Goal: Check status

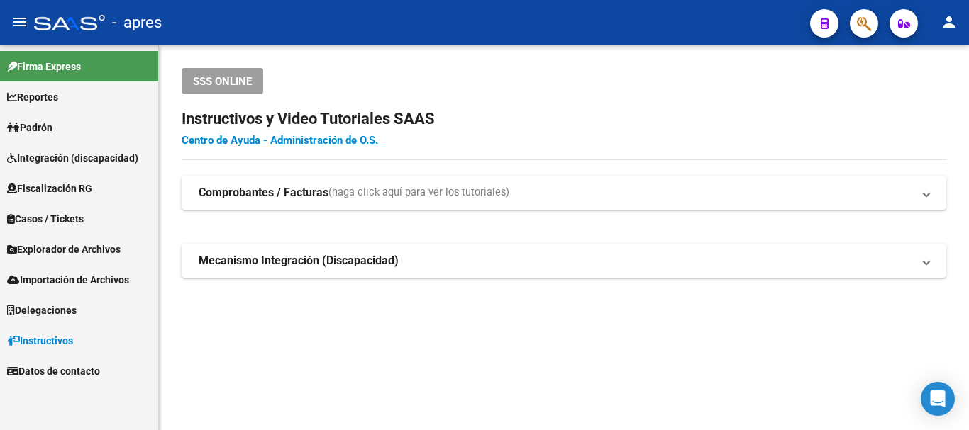
click at [881, 9] on mat-toolbar "menu - apres person" at bounding box center [484, 22] width 969 height 45
click at [871, 18] on icon "button" at bounding box center [864, 24] width 14 height 16
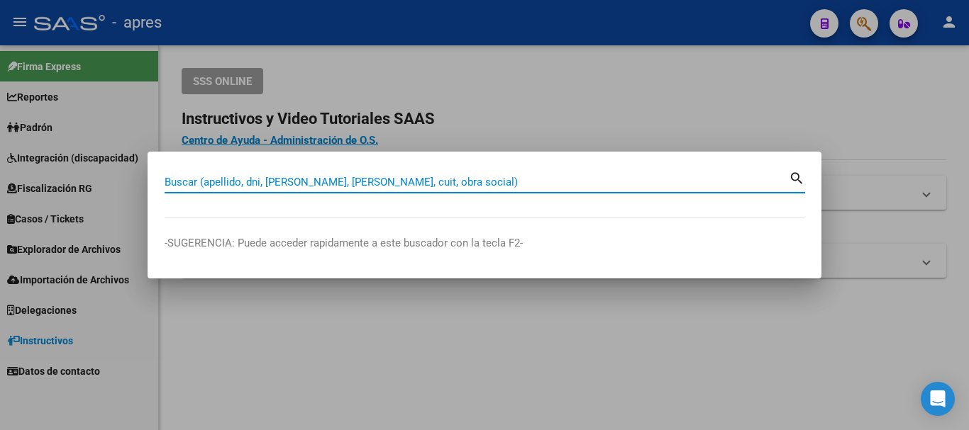
paste input "20399588783"
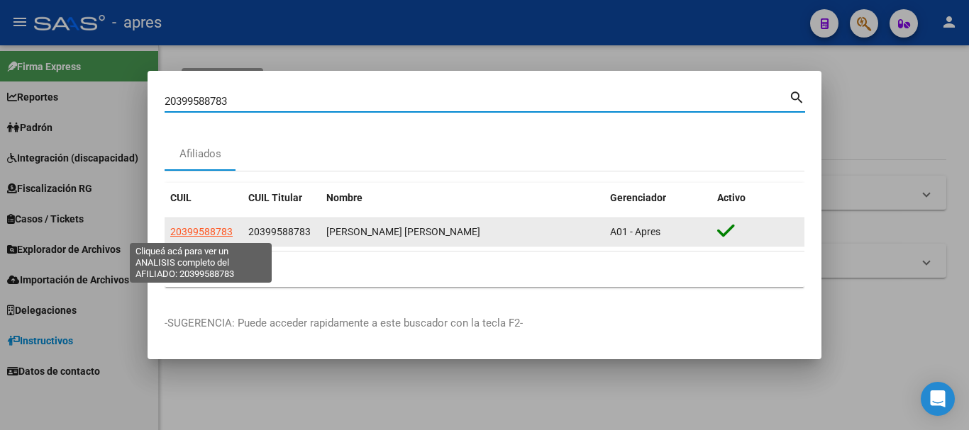
click at [214, 230] on span "20399588783" at bounding box center [201, 231] width 62 height 11
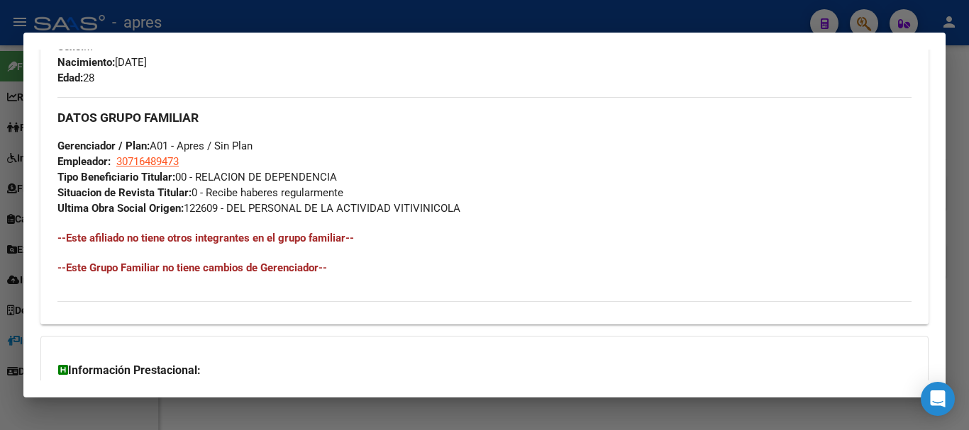
scroll to position [761, 0]
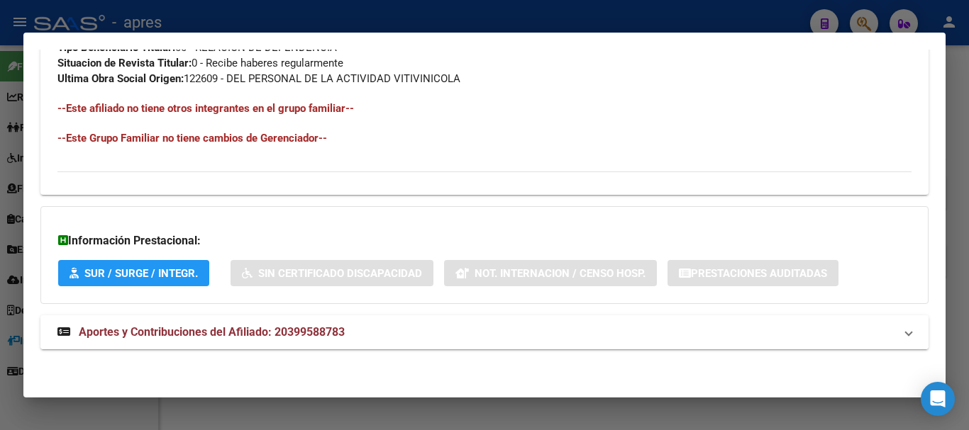
click at [496, 342] on mat-expansion-panel-header "Aportes y Contribuciones del Afiliado: 20399588783" at bounding box center [484, 333] width 888 height 34
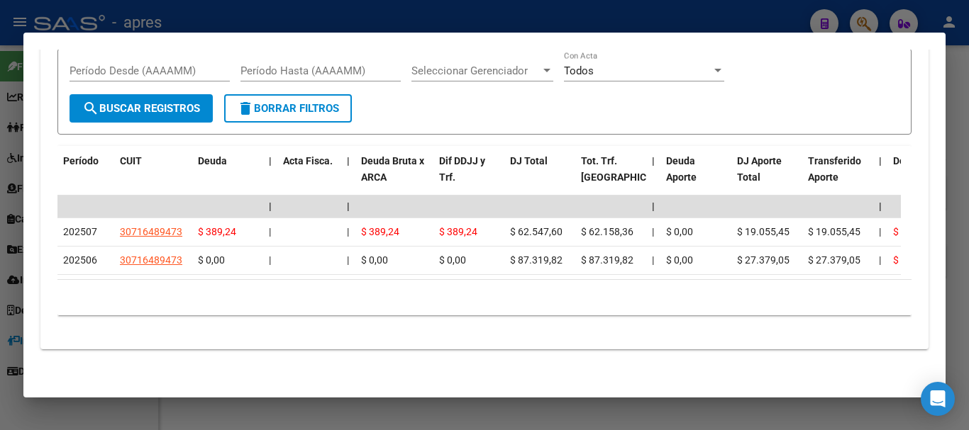
scroll to position [1231, 0]
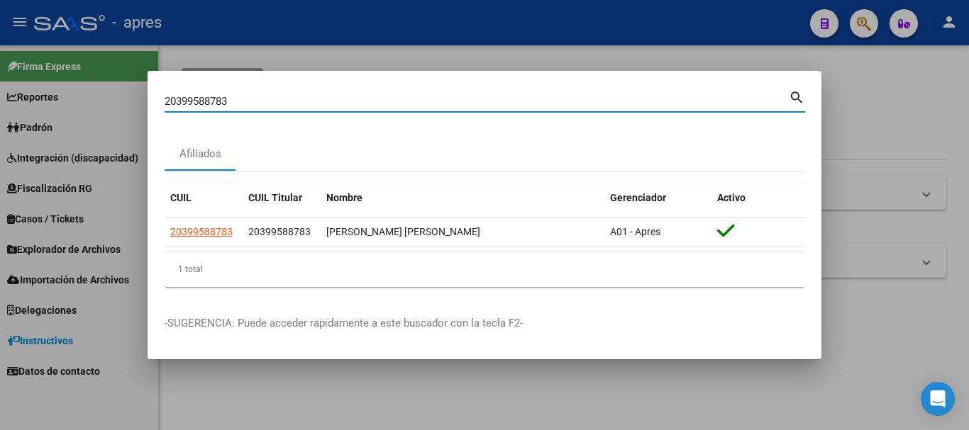
drag, startPoint x: 387, startPoint y: 106, endPoint x: 42, endPoint y: 113, distance: 345.4
click at [42, 113] on div "20399588783 Buscar (apellido, dni, cuil, nro traspaso, cuit, obra social) searc…" at bounding box center [484, 215] width 969 height 430
paste input "44378267"
type input "20344378267"
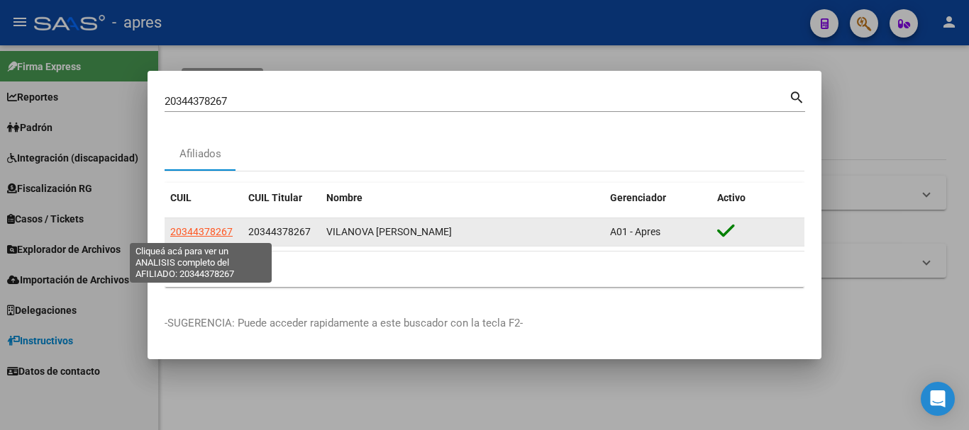
click at [221, 234] on span "20344378267" at bounding box center [201, 231] width 62 height 11
type textarea "20344378267"
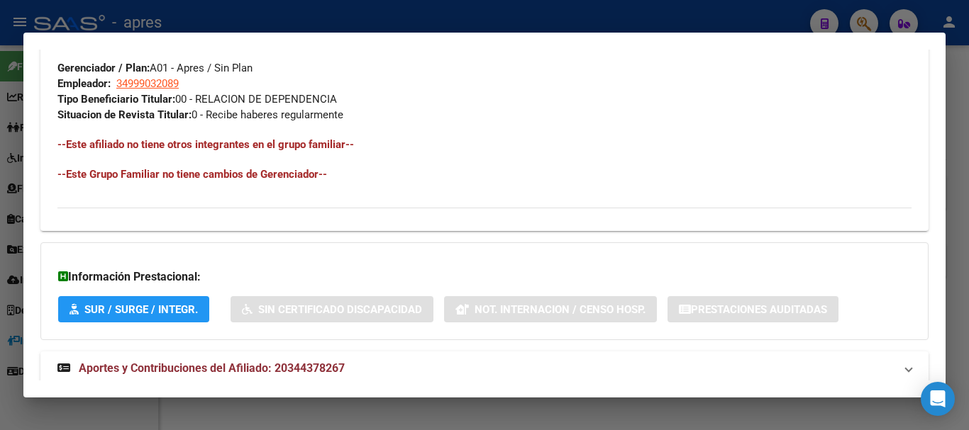
scroll to position [745, 0]
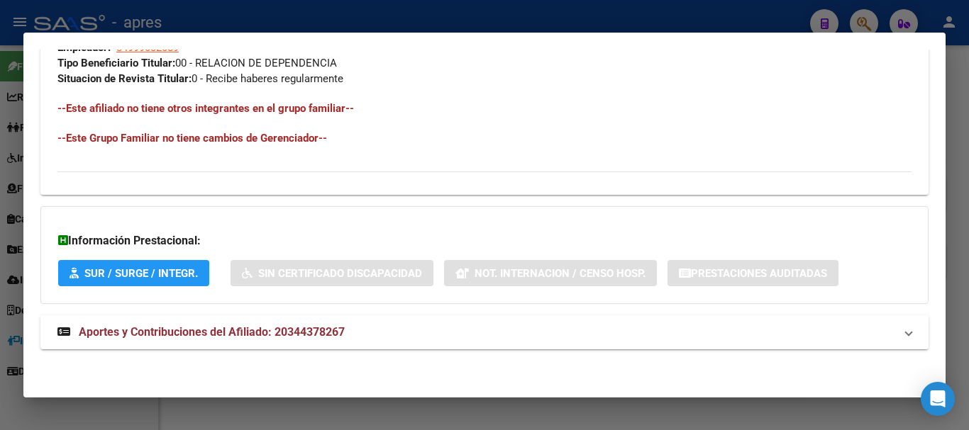
click at [262, 332] on span "Aportes y Contribuciones del Afiliado: 20344378267" at bounding box center [212, 332] width 266 height 13
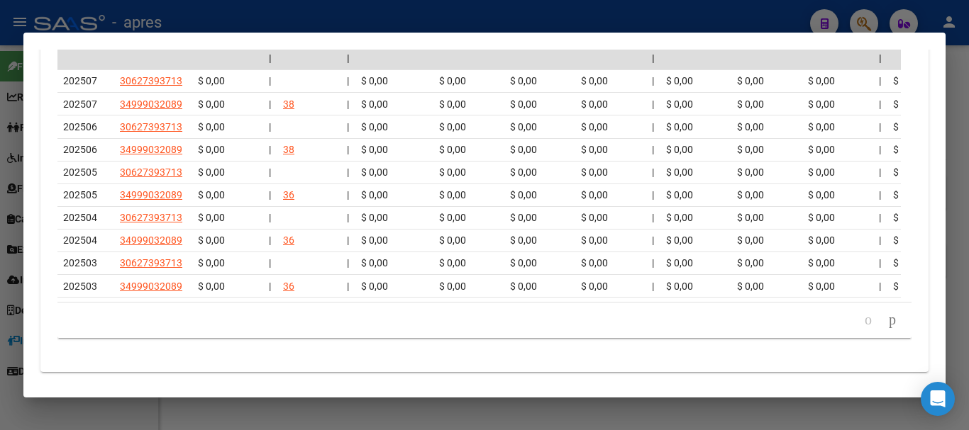
scroll to position [1385, 0]
